Goal: Information Seeking & Learning: Find specific fact

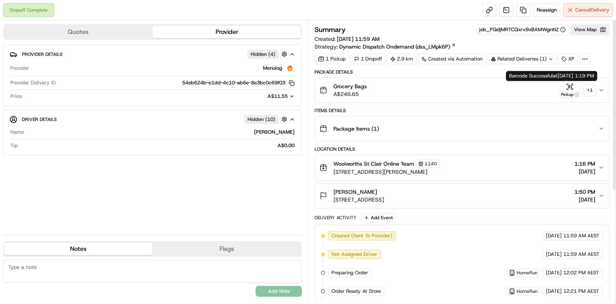
click at [589, 90] on div "+ 1" at bounding box center [589, 90] width 11 height 11
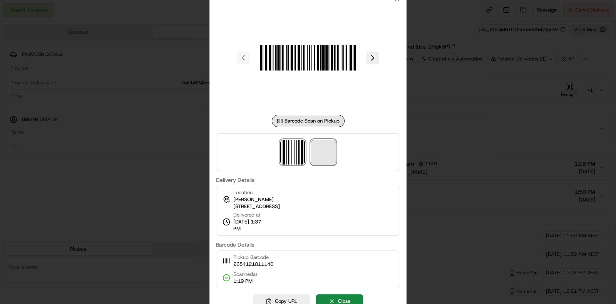
click at [321, 155] on span at bounding box center [323, 152] width 25 height 25
click at [439, 126] on div at bounding box center [308, 152] width 616 height 304
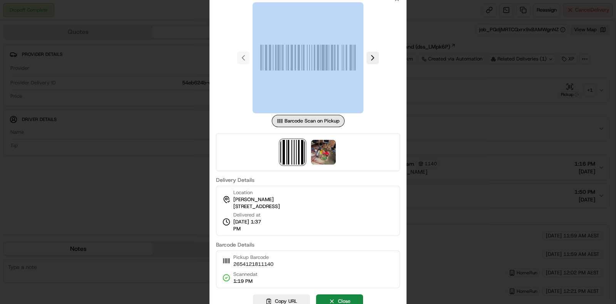
click at [439, 126] on div at bounding box center [308, 152] width 616 height 304
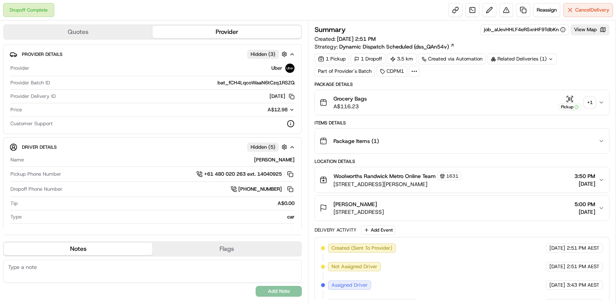
click at [593, 100] on div "+ 1" at bounding box center [589, 102] width 11 height 11
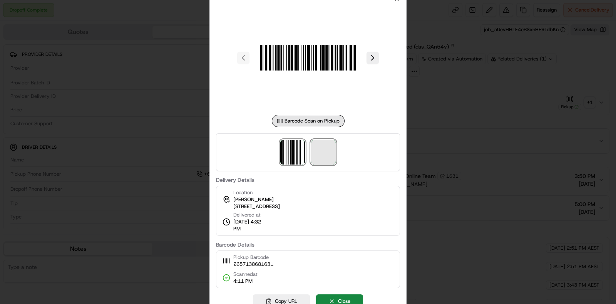
click at [328, 147] on span at bounding box center [323, 152] width 25 height 25
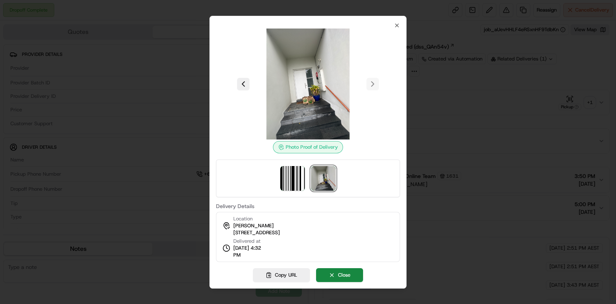
click at [505, 132] on div at bounding box center [308, 152] width 616 height 304
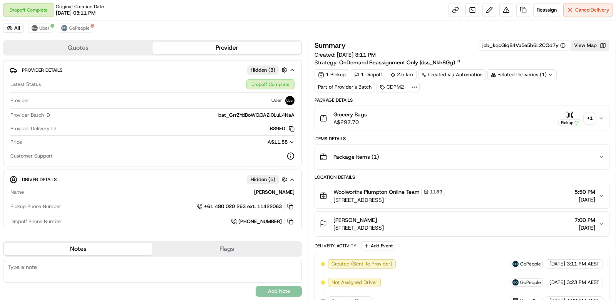
click at [591, 120] on div "+ 1" at bounding box center [589, 118] width 11 height 11
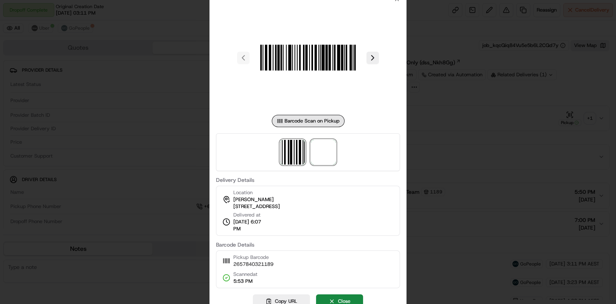
click at [330, 153] on span at bounding box center [323, 152] width 25 height 25
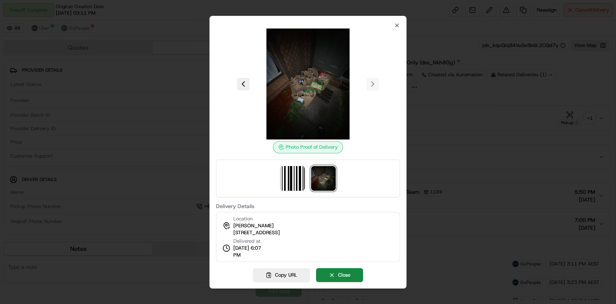
click at [461, 126] on div at bounding box center [308, 152] width 616 height 304
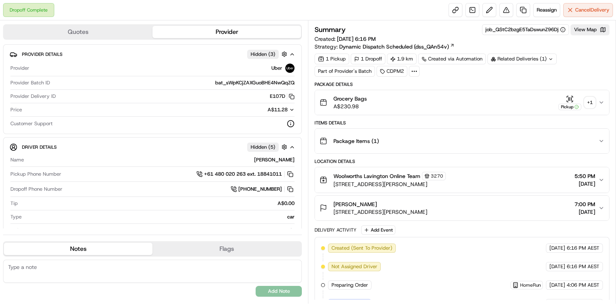
click at [586, 102] on div "+ 1" at bounding box center [589, 102] width 11 height 11
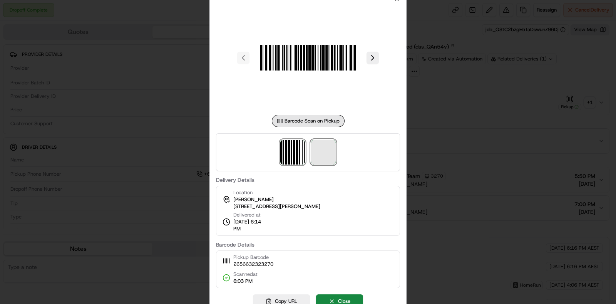
click at [320, 151] on span at bounding box center [323, 152] width 25 height 25
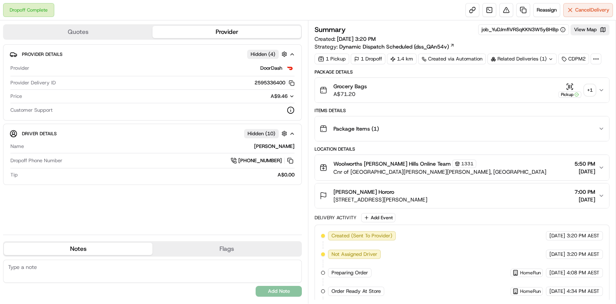
click at [543, 60] on div "Related Deliveries (1)" at bounding box center [521, 58] width 69 height 11
click at [593, 92] on div "+ 1" at bounding box center [589, 90] width 11 height 11
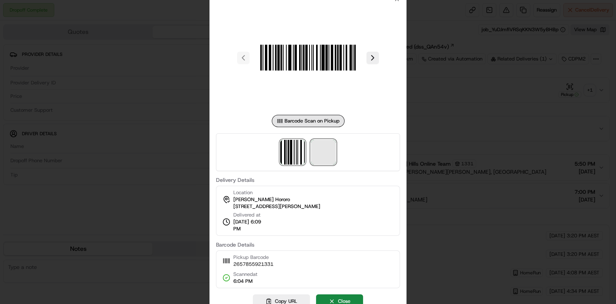
click at [325, 160] on span at bounding box center [323, 152] width 25 height 25
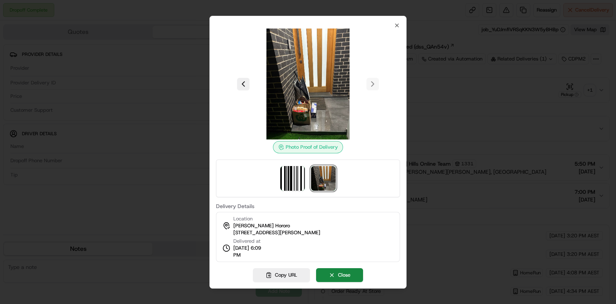
drag, startPoint x: 231, startPoint y: 232, endPoint x: 323, endPoint y: 237, distance: 92.5
click at [323, 237] on div "Location Yvonne Pikitai Hororo 11 Botany St, Gregory Hills, NSW 2557, AU Delive…" at bounding box center [308, 237] width 184 height 50
copy span "11 Botany St, Gregory Hills, NSW 2557"
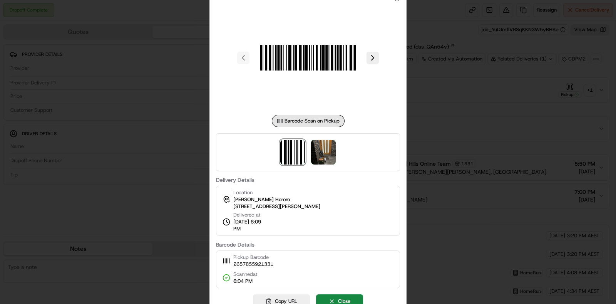
click at [429, 100] on div at bounding box center [308, 152] width 616 height 304
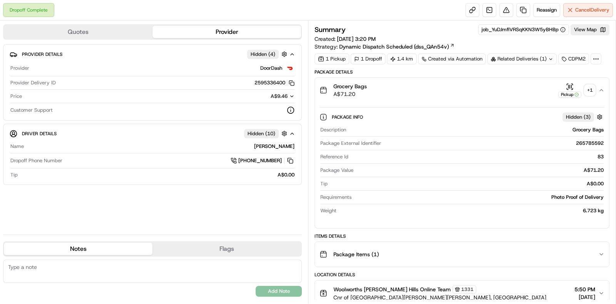
click at [505, 55] on div "Related Deliveries (1)" at bounding box center [521, 58] width 69 height 11
click at [506, 58] on div "Related Deliveries (1)" at bounding box center [521, 58] width 69 height 11
click at [525, 57] on div "Related Deliveries (1)" at bounding box center [521, 58] width 69 height 11
click at [544, 58] on div "Related Deliveries (1)" at bounding box center [521, 58] width 69 height 11
click at [590, 77] on div "Grocery Bags A$71.20 Pickup + 1 Package Info Hidden ( 3 ) Description Grocery B…" at bounding box center [461, 152] width 295 height 151
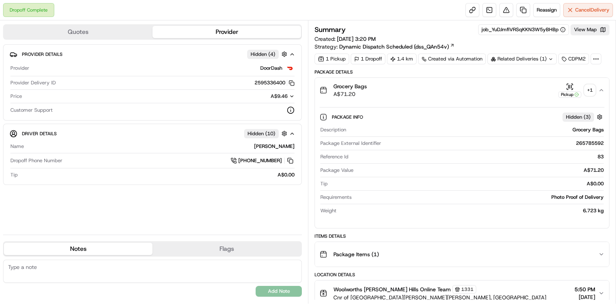
click at [606, 88] on button "Grocery Bags A$71.20 Pickup + 1" at bounding box center [462, 90] width 294 height 25
click at [595, 91] on div "Grocery Bags A$71.20 Pickup + 1" at bounding box center [458, 89] width 279 height 15
click at [516, 242] on button "Package Items ( 1 )" at bounding box center [462, 254] width 294 height 25
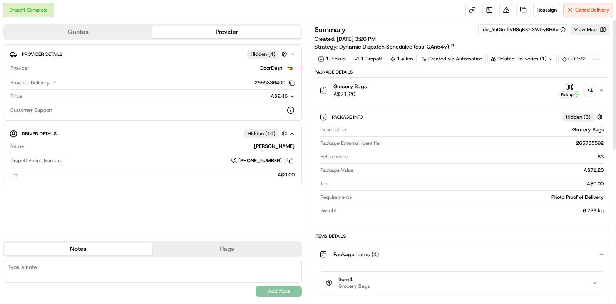
click at [519, 121] on div "Package Info Hidden ( 3 )" at bounding box center [468, 117] width 272 height 10
click at [536, 58] on div "Related Deliveries (1)" at bounding box center [521, 58] width 69 height 11
click at [536, 59] on div "Related Deliveries (1)" at bounding box center [521, 58] width 69 height 11
click at [422, 61] on div "Created via Automation" at bounding box center [452, 58] width 68 height 11
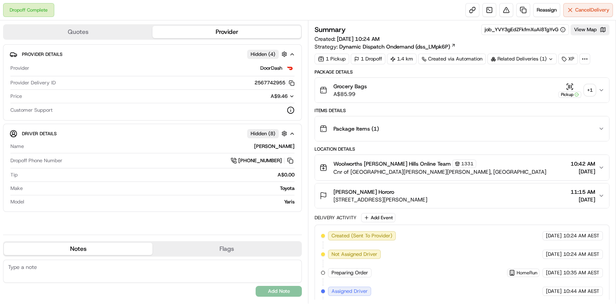
click at [588, 89] on div "+ 1" at bounding box center [589, 90] width 11 height 11
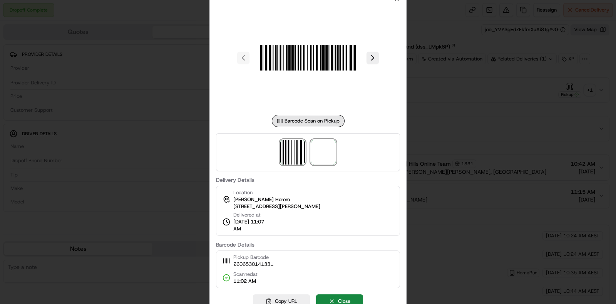
click at [312, 159] on span at bounding box center [323, 152] width 25 height 25
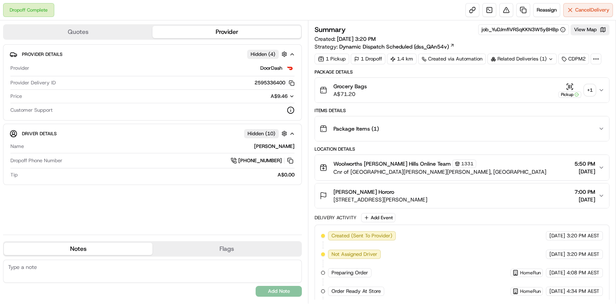
click at [594, 87] on div "+ 1" at bounding box center [589, 90] width 11 height 11
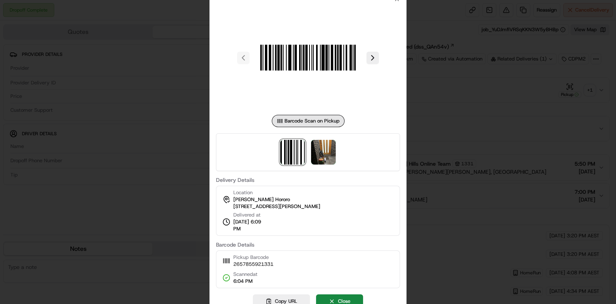
click at [468, 104] on div at bounding box center [308, 152] width 616 height 304
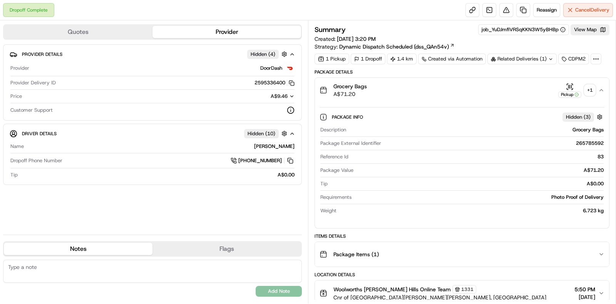
click at [533, 60] on div "Related Deliveries (1)" at bounding box center [521, 58] width 69 height 11
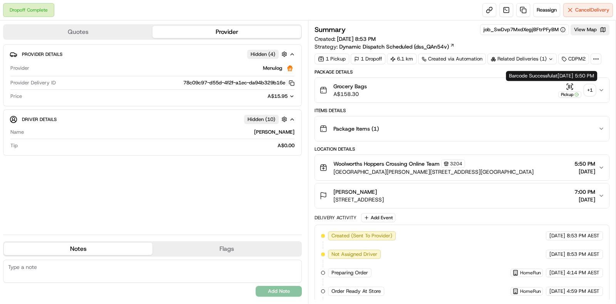
click at [492, 88] on div "+ 1" at bounding box center [589, 90] width 11 height 11
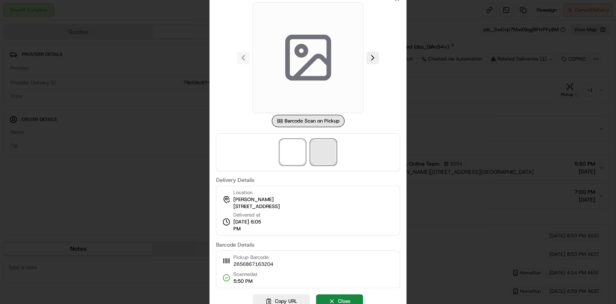
click at [329, 151] on span at bounding box center [323, 152] width 25 height 25
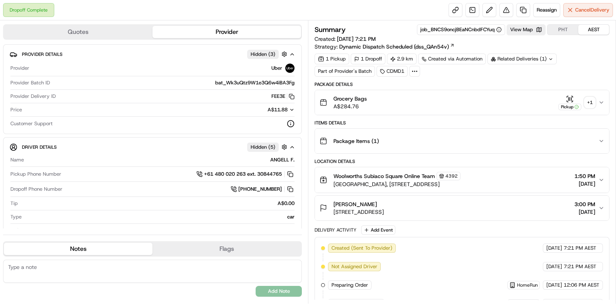
click at [594, 103] on div "+ 1" at bounding box center [589, 102] width 11 height 11
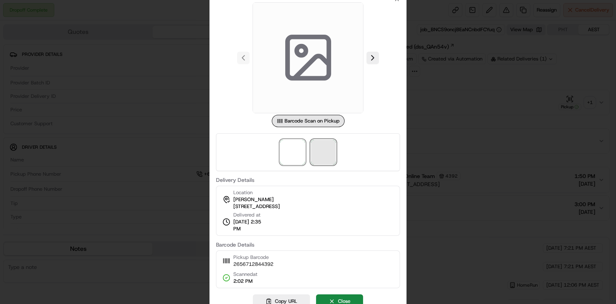
click at [323, 151] on span at bounding box center [323, 152] width 25 height 25
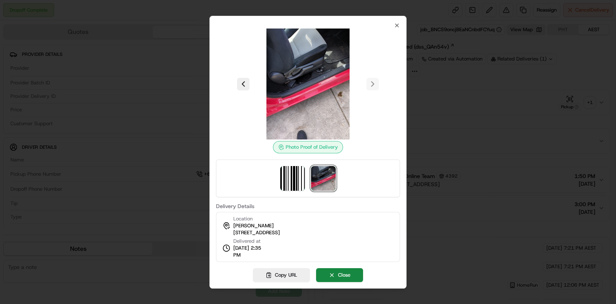
click at [438, 129] on div at bounding box center [308, 152] width 616 height 304
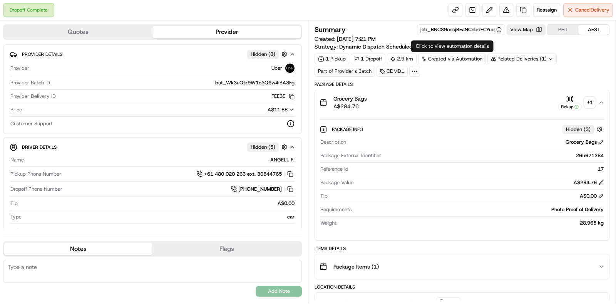
click at [466, 59] on div "Created via Automation" at bounding box center [452, 58] width 68 height 11
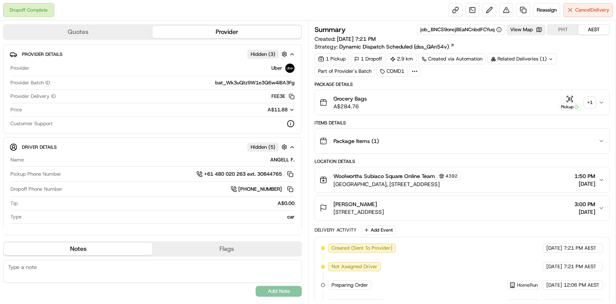
click at [531, 55] on div "Related Deliveries (1)" at bounding box center [521, 58] width 69 height 11
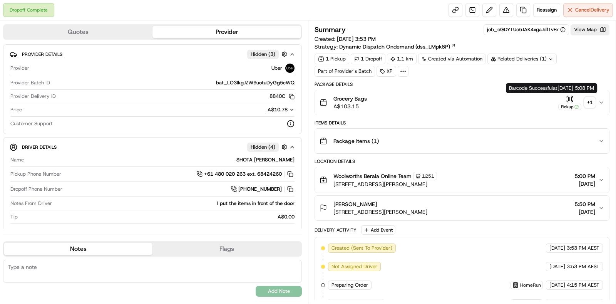
click at [589, 100] on div "+ 1" at bounding box center [589, 102] width 11 height 11
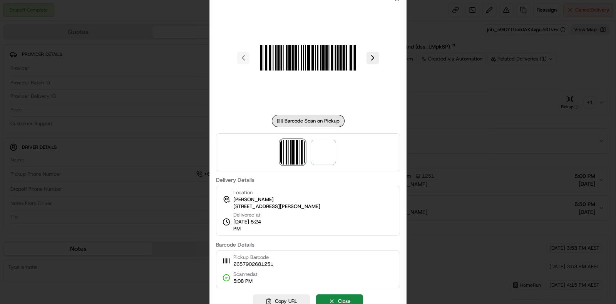
click at [336, 151] on div at bounding box center [308, 152] width 184 height 38
click at [331, 152] on span at bounding box center [323, 152] width 25 height 25
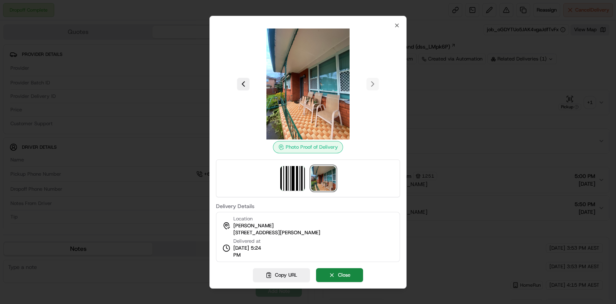
drag, startPoint x: 234, startPoint y: 234, endPoint x: 311, endPoint y: 232, distance: 77.0
click at [311, 232] on div "Location renee abdallah 7 Kirkham Rd, Auburn, NSW 2144, AU" at bounding box center [271, 225] width 98 height 21
copy span "7 Kirkham Rd, Auburn, NSW 2144"
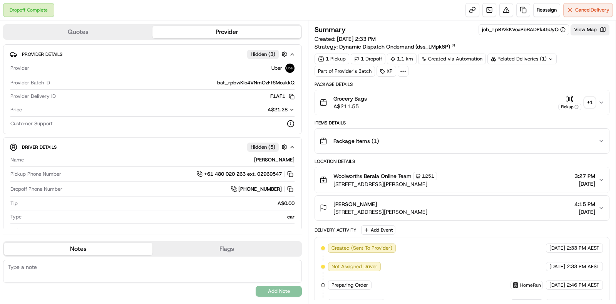
click at [587, 102] on div "+ 1" at bounding box center [589, 102] width 11 height 11
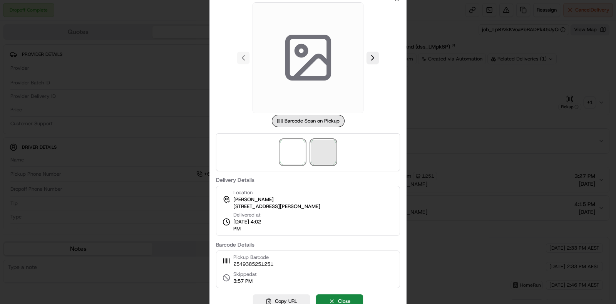
click at [325, 153] on span at bounding box center [323, 152] width 25 height 25
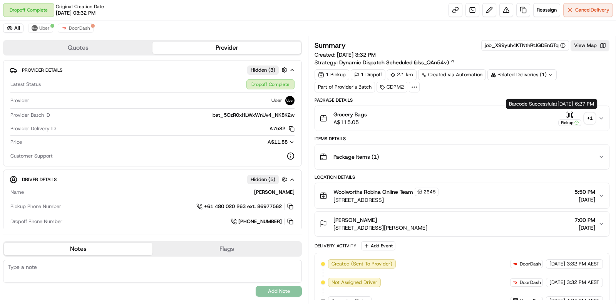
click at [589, 115] on div "+ 1" at bounding box center [589, 118] width 11 height 11
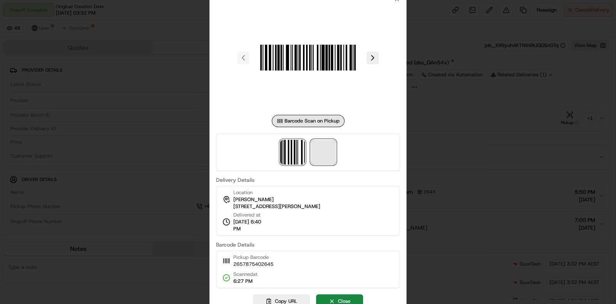
click at [332, 152] on span at bounding box center [323, 152] width 25 height 25
click at [434, 126] on div at bounding box center [308, 152] width 616 height 304
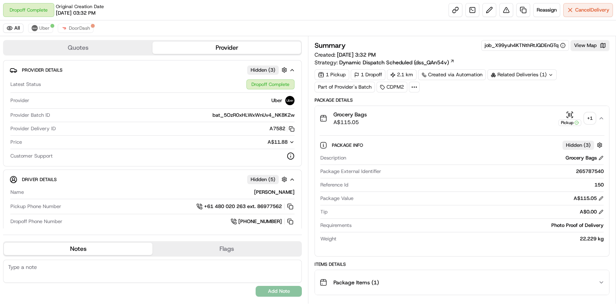
click at [525, 76] on div "Related Deliveries (1)" at bounding box center [521, 74] width 69 height 11
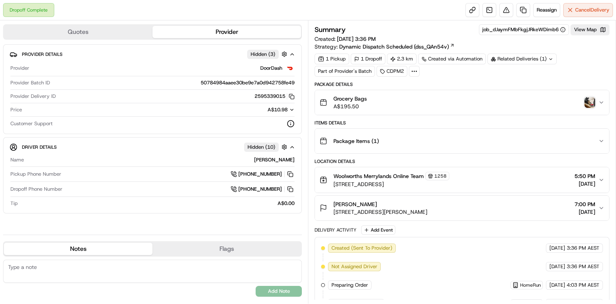
click at [588, 102] on img "button" at bounding box center [589, 102] width 11 height 11
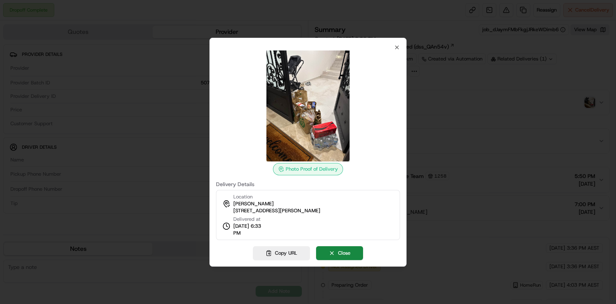
click at [479, 140] on div at bounding box center [308, 152] width 616 height 304
